Goal: Task Accomplishment & Management: Manage account settings

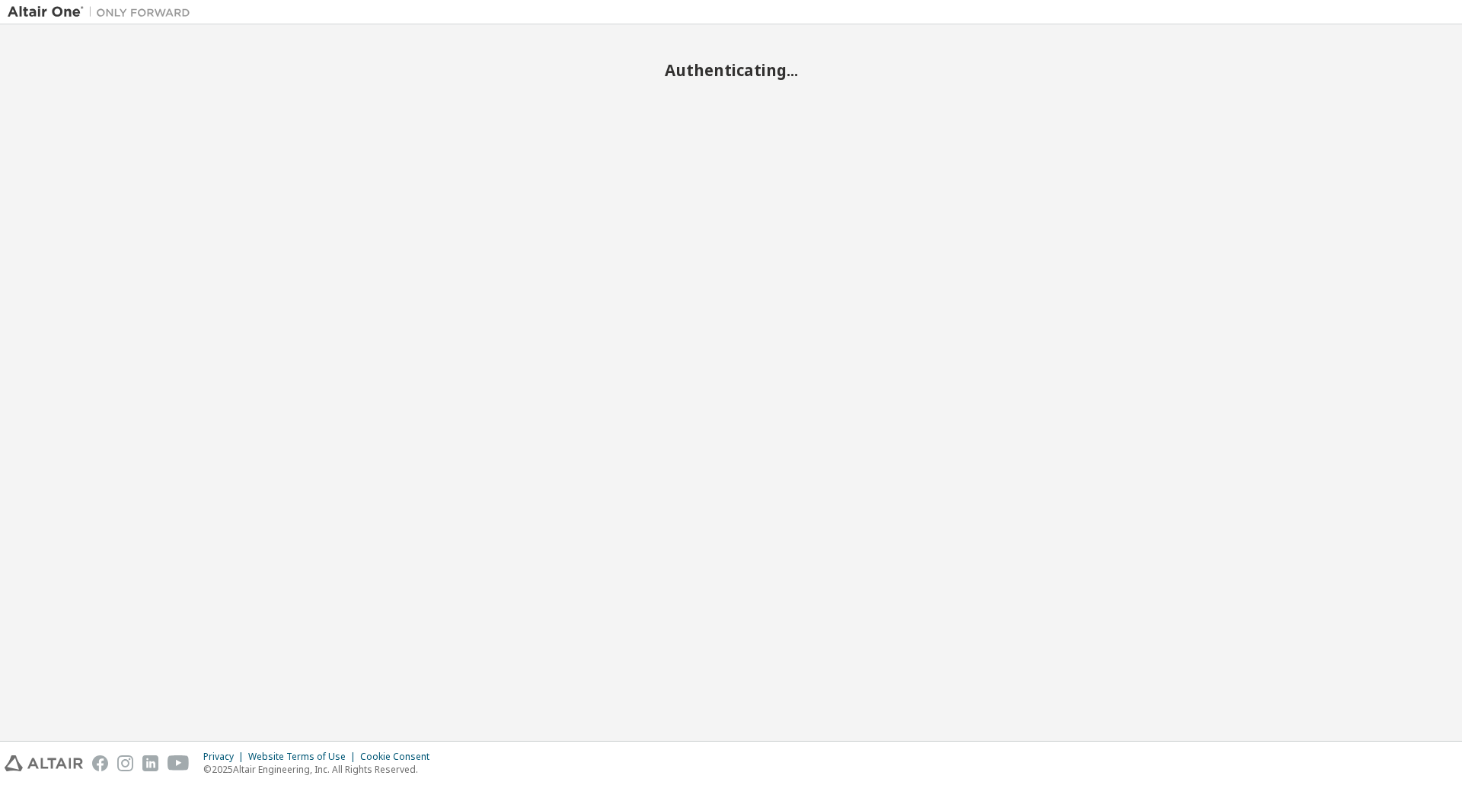
click at [266, 109] on div "Authenticating..." at bounding box center [731, 382] width 1447 height 701
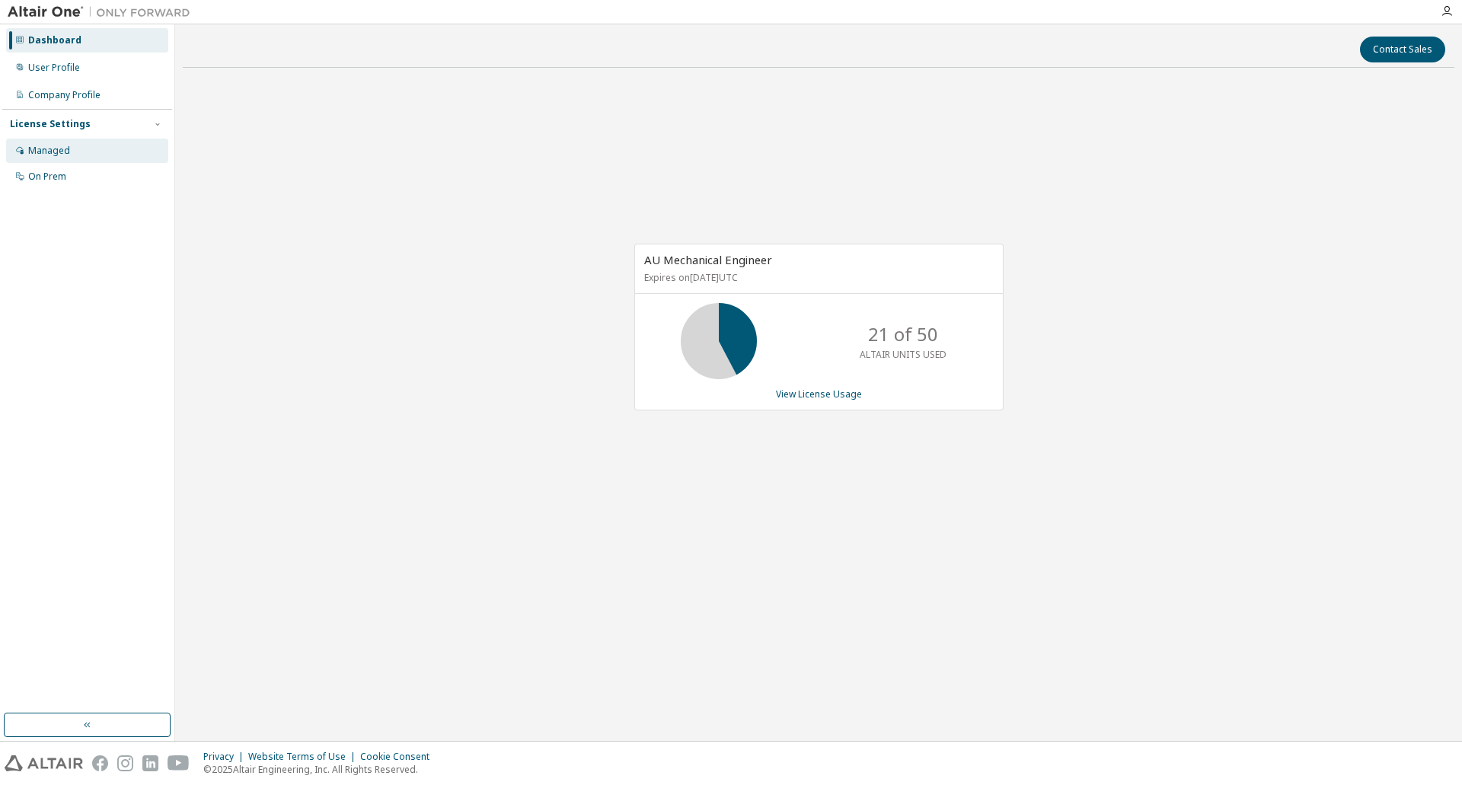
click at [51, 154] on div "Managed" at bounding box center [49, 151] width 42 height 12
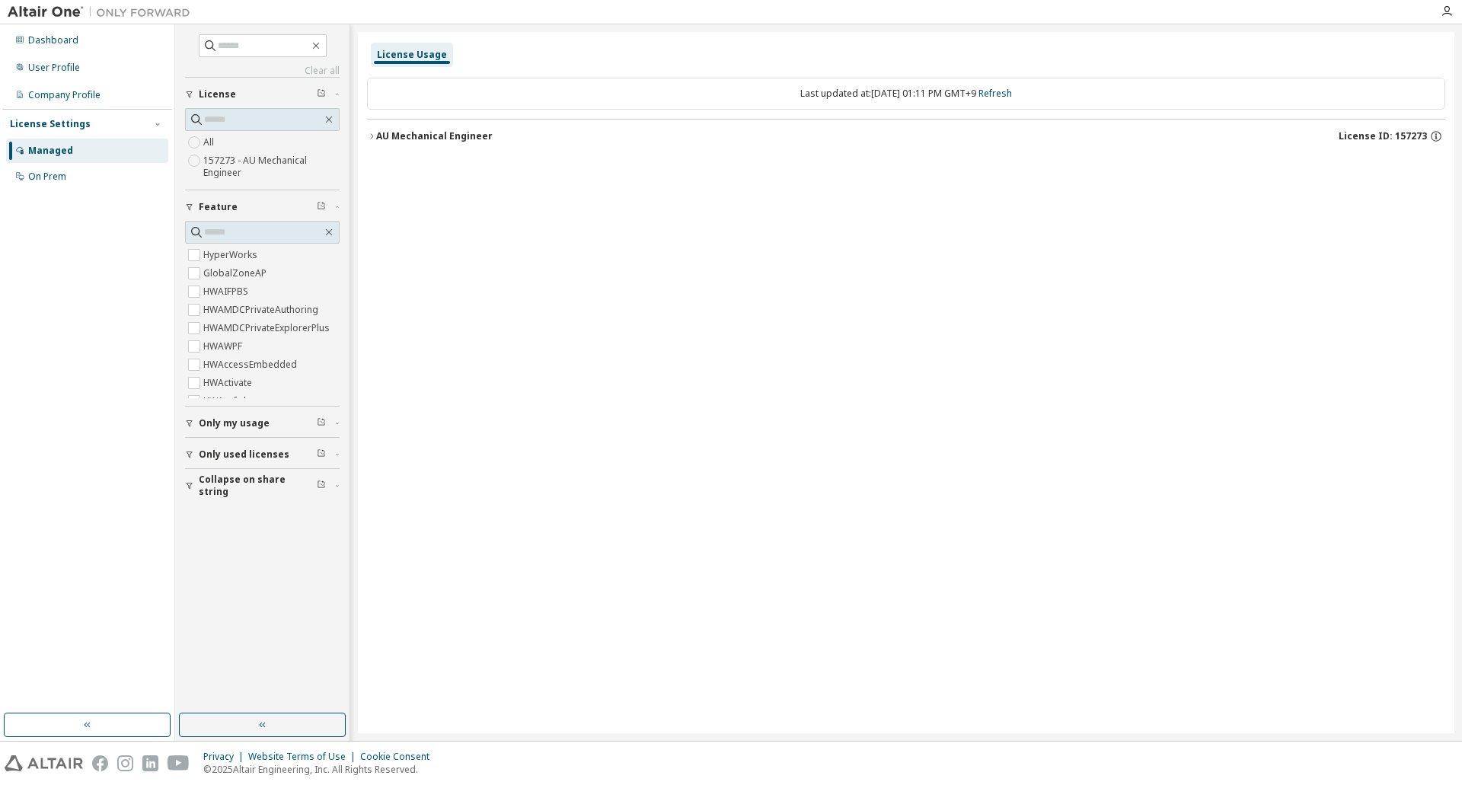
click at [464, 130] on div "AU Mechanical Engineer" at bounding box center [434, 136] width 116 height 12
